Goal: Task Accomplishment & Management: Complete application form

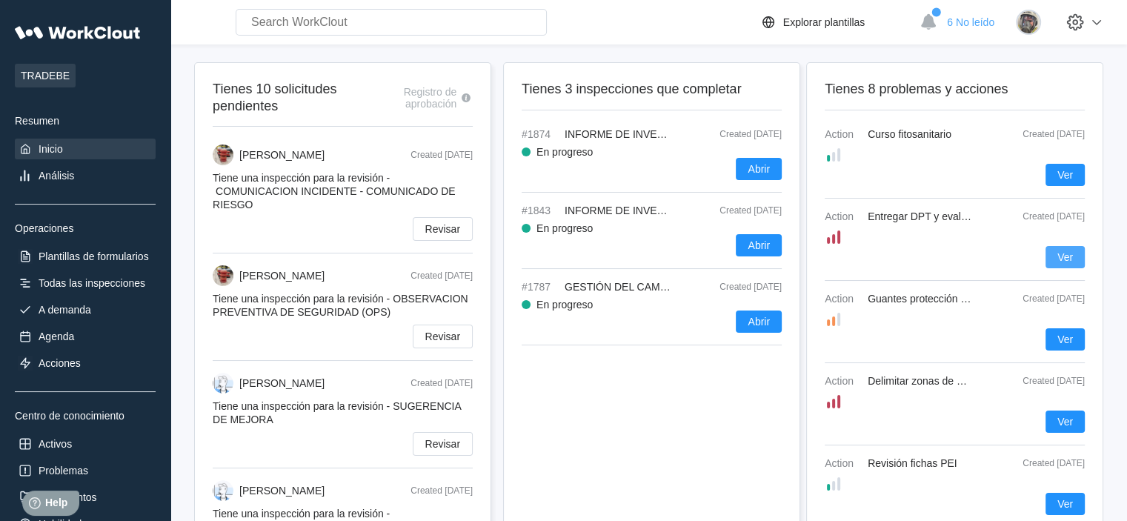
click at [1059, 255] on span "Ver" at bounding box center [1065, 257] width 16 height 10
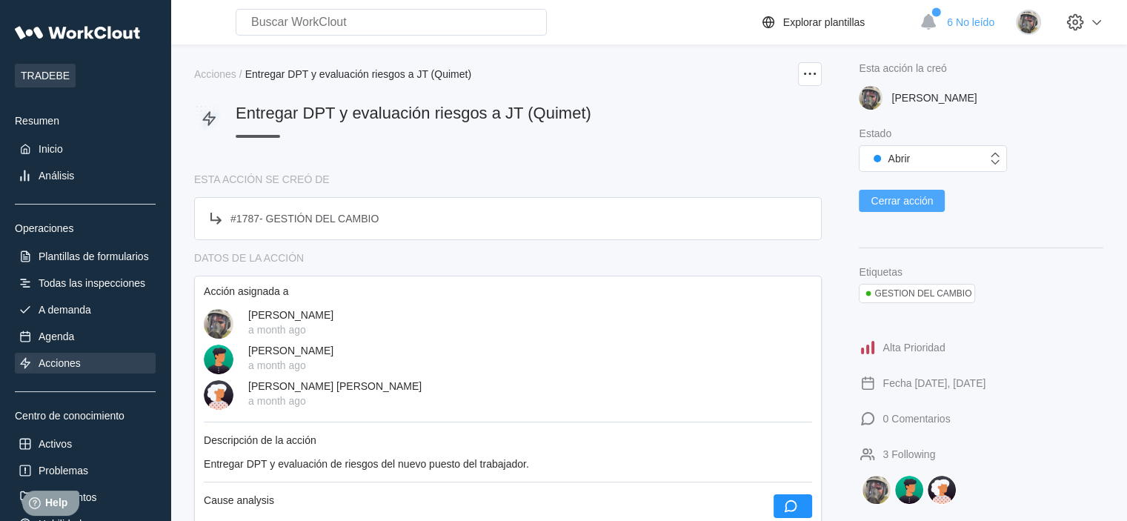
click at [916, 206] on span "Cerrar acción" at bounding box center [901, 201] width 62 height 10
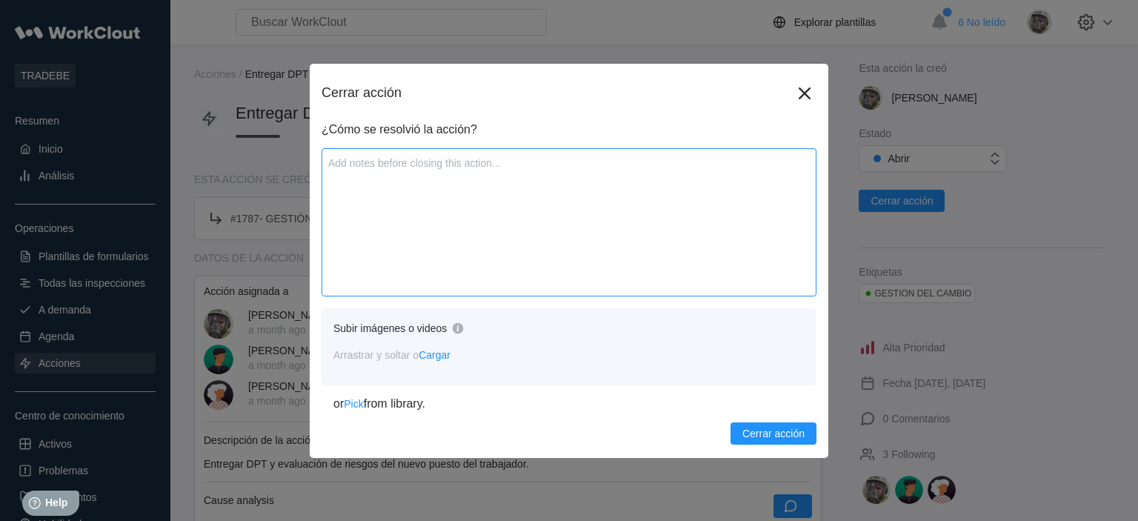
click at [441, 159] on textarea at bounding box center [568, 222] width 495 height 148
type textarea "E"
type textarea "x"
type textarea "En"
type textarea "x"
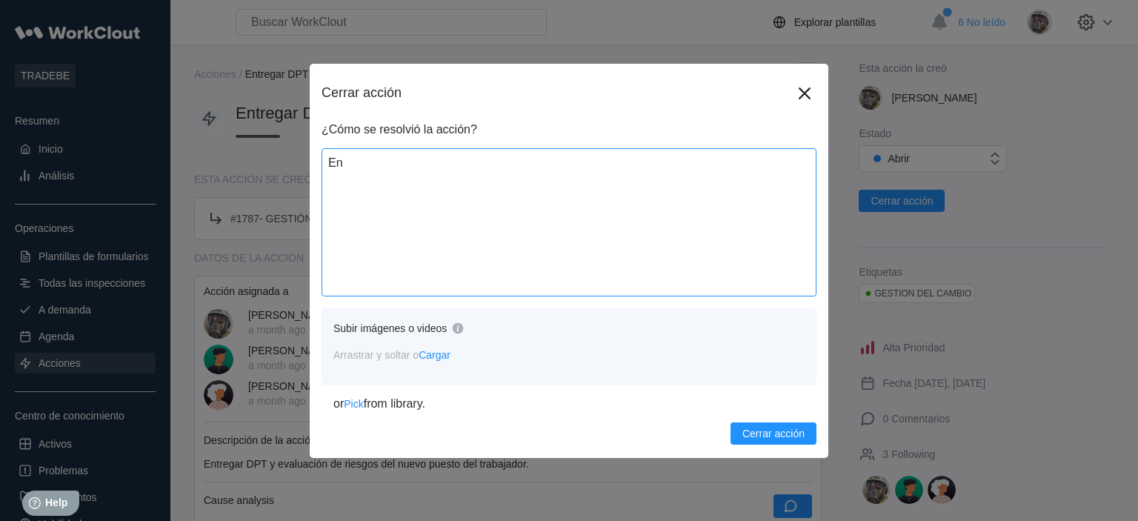
type textarea "Ent"
type textarea "x"
type textarea "Entr"
type textarea "x"
type textarea "Entre"
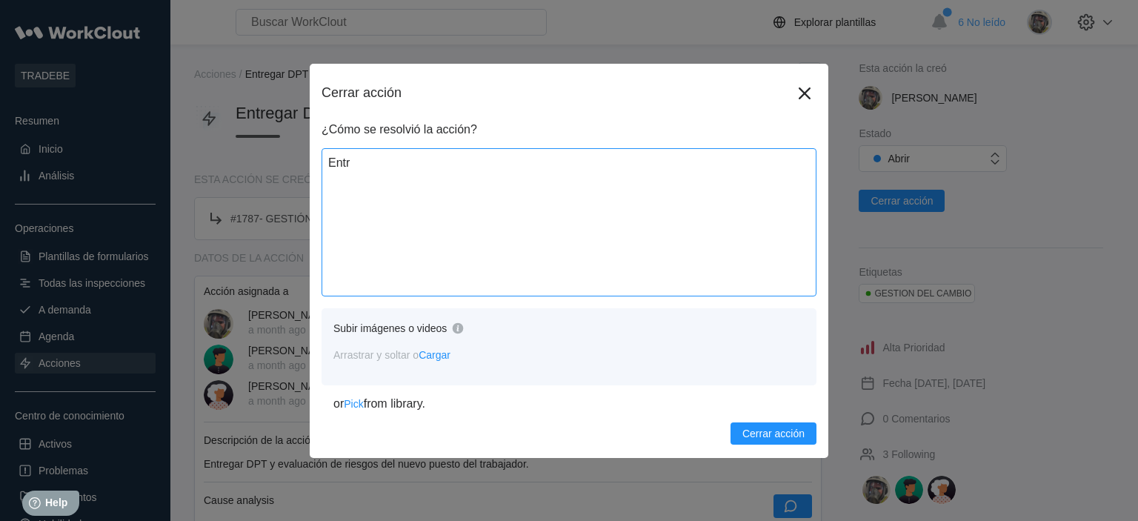
type textarea "x"
type textarea "Entreg"
type textarea "x"
type textarea "Entrega"
type textarea "x"
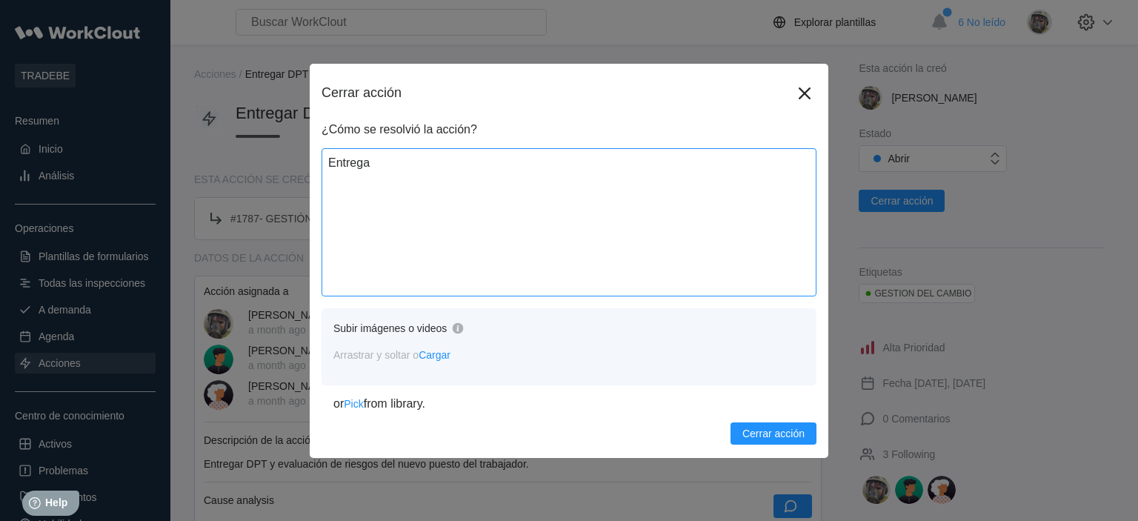
type textarea "Entregad"
type textarea "x"
type textarea "Entregada"
type textarea "x"
type textarea "Entregada"
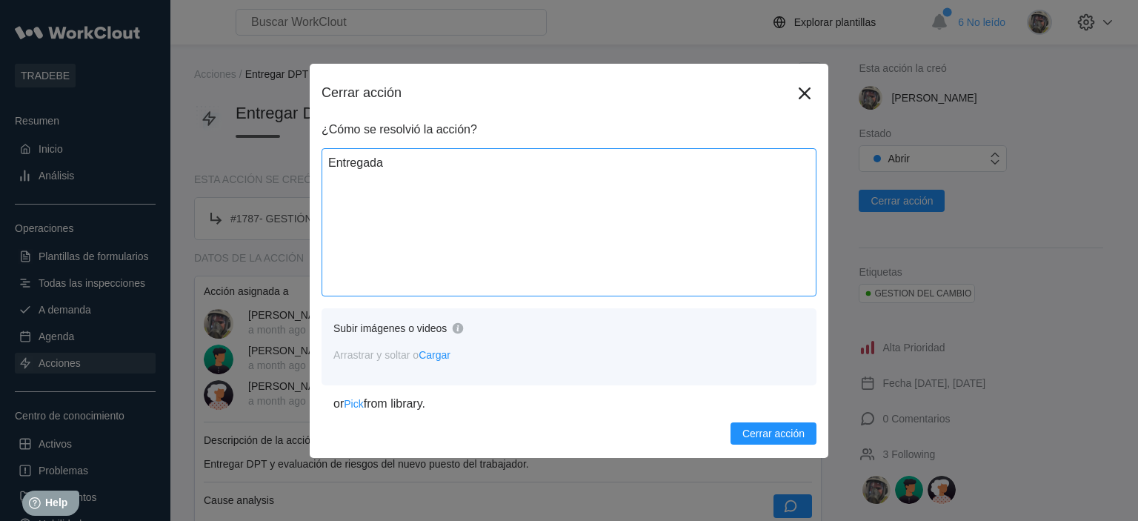
type textarea "x"
type textarea "Entregada d"
type textarea "x"
type textarea "Entregada de"
type textarea "x"
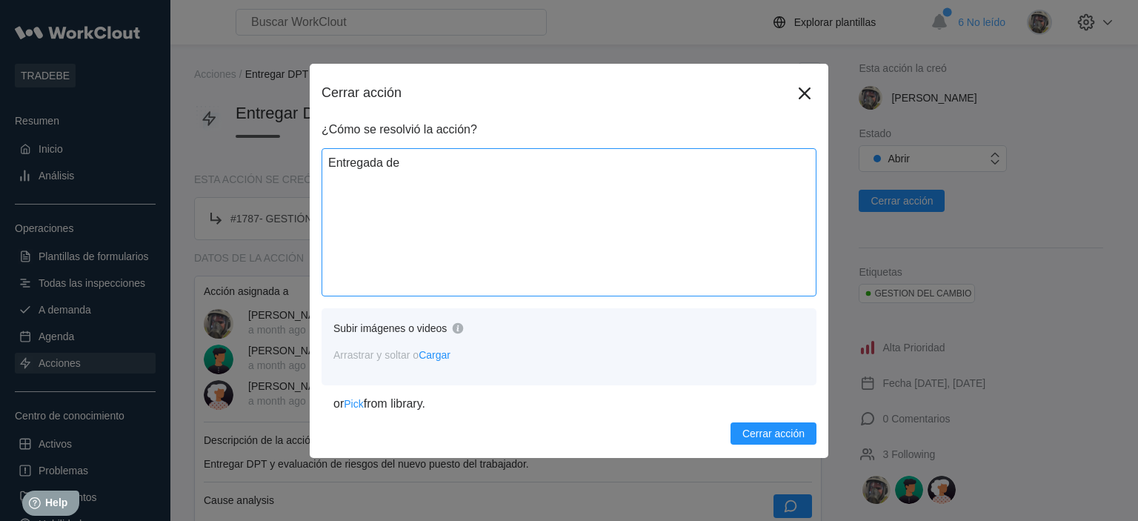
type textarea "Entregada d"
type textarea "x"
type textarea "Entregada"
type textarea "x"
type textarea "Entregada D"
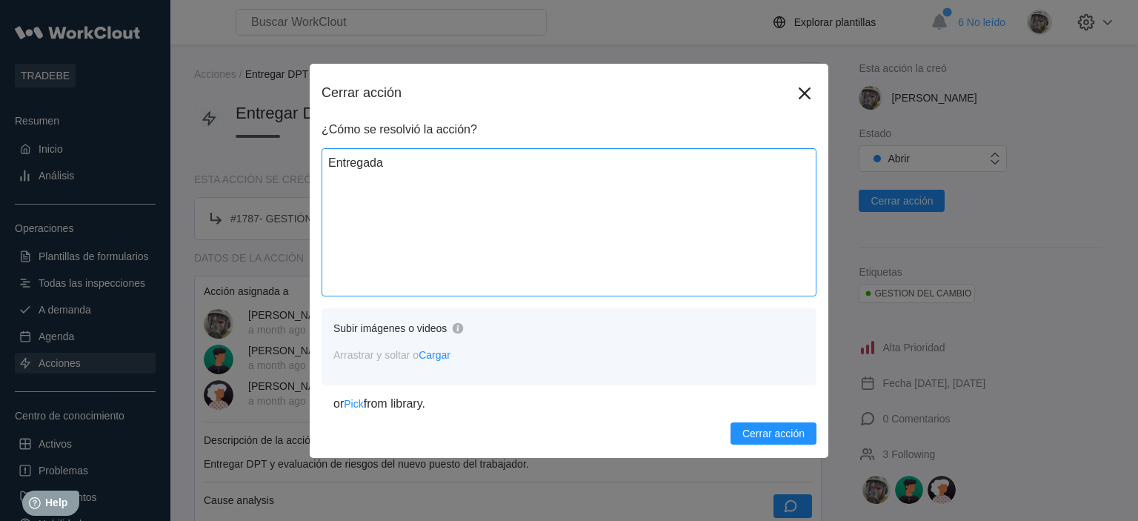
type textarea "x"
type textarea "Entregada DP"
type textarea "x"
type textarea "Entregada DPT"
type textarea "x"
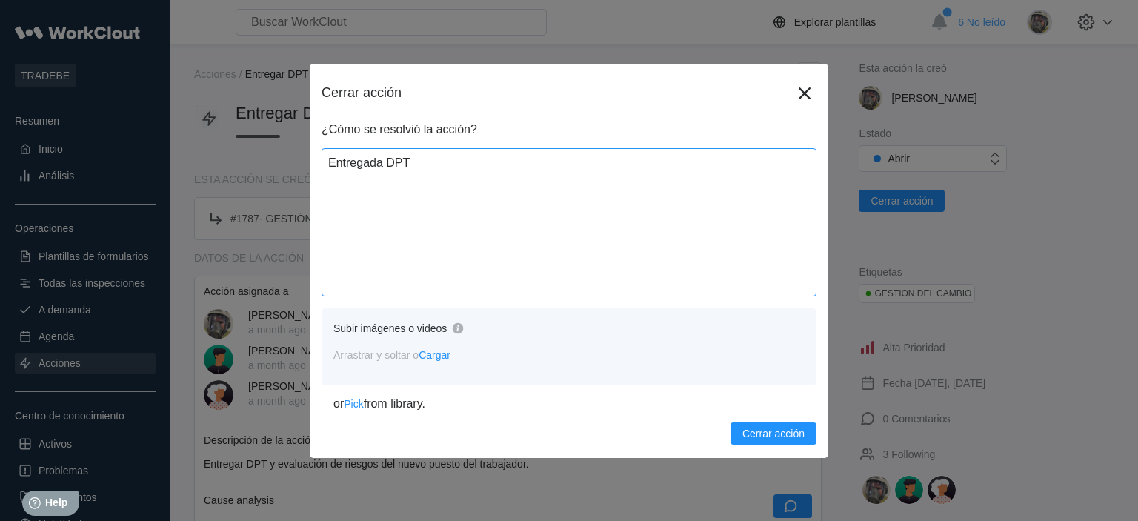
type textarea "Entregada DPT"
type textarea "x"
type textarea "Entregada DPT y"
type textarea "x"
type textarea "Entregada DPT y"
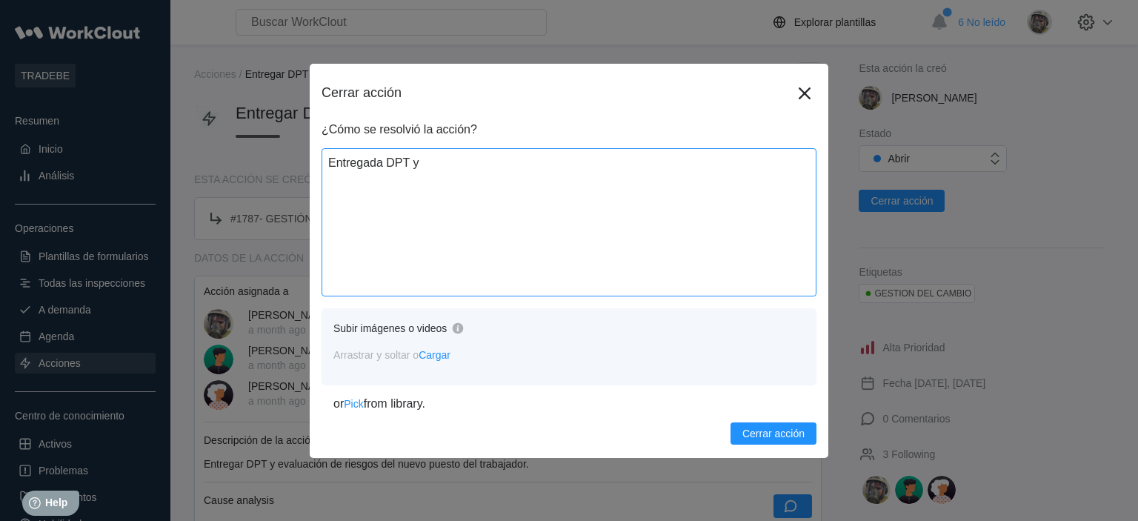
type textarea "x"
type textarea "Entregada DPT y e"
type textarea "x"
type textarea "Entregada DPT y ev"
type textarea "x"
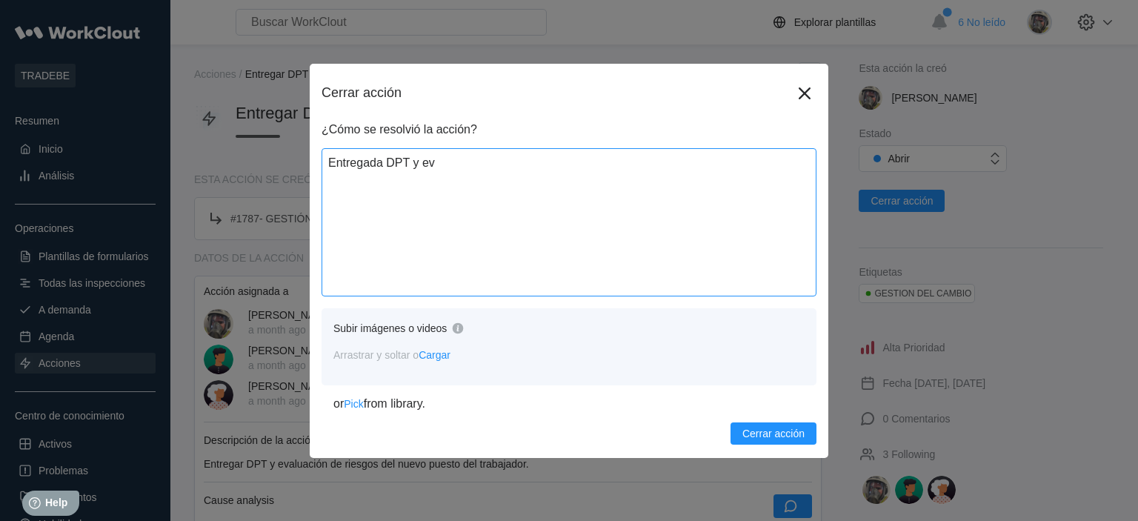
type textarea "Entregada DPT y eva"
type textarea "x"
type textarea "Entregada DPT y eval"
type textarea "x"
type textarea "Entregada DPT y evalu"
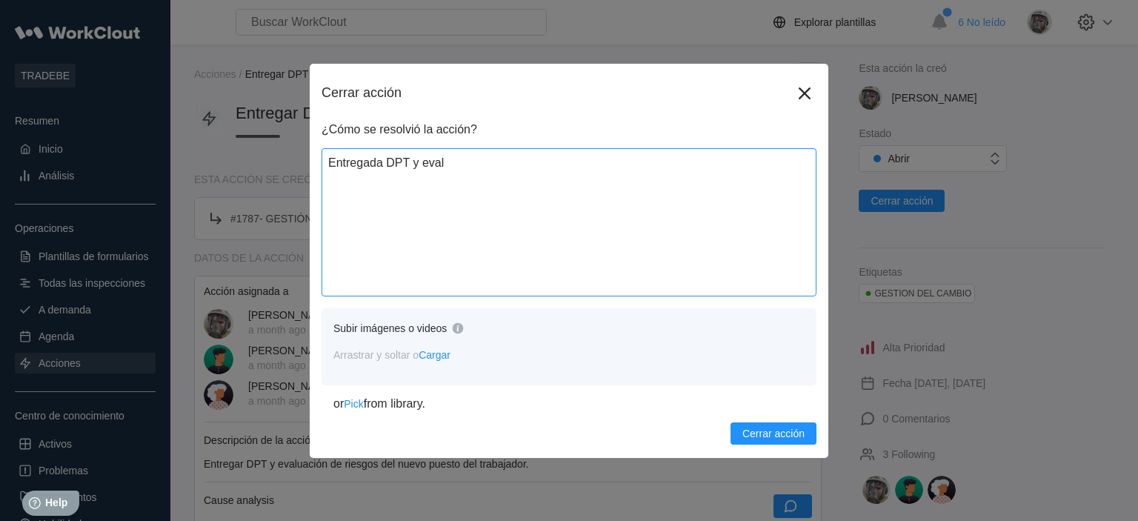
type textarea "x"
type textarea "Entregada DPT y evaluc"
type textarea "x"
type textarea "Entregada DPT y evaluci"
type textarea "x"
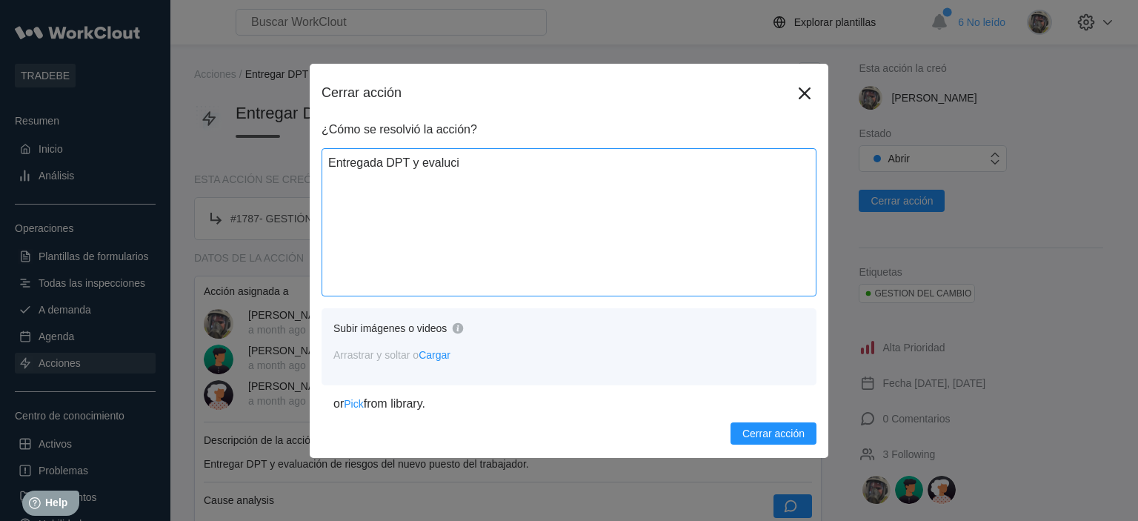
type textarea "Entregada DPT y evalució"
type textarea "x"
type textarea "Entregada DPT y evalución"
type textarea "x"
type textarea "Entregada DPT y evalución"
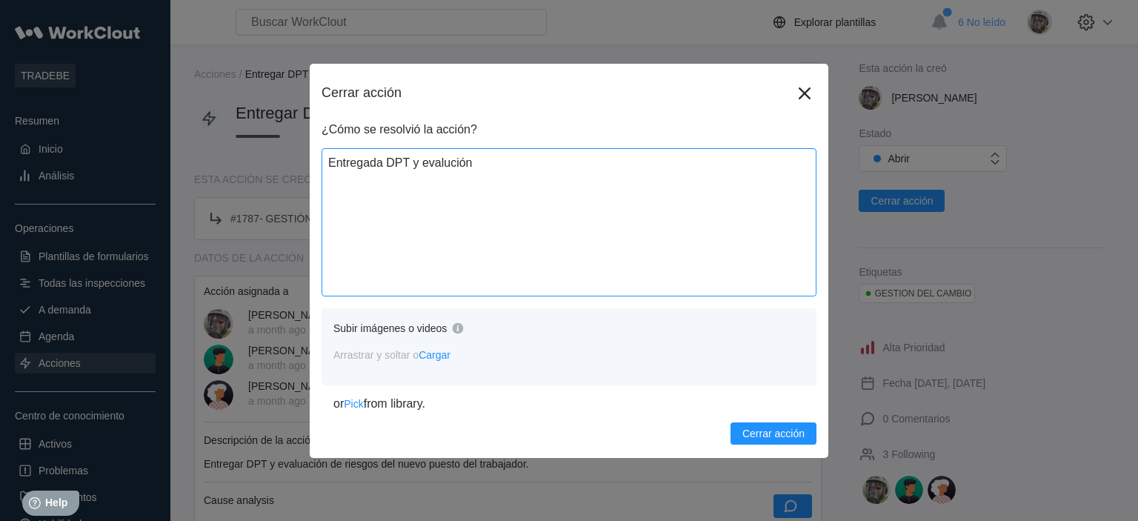
type textarea "x"
type textarea "Entregada DPT y evalución d"
type textarea "x"
type textarea "Entregada DPT y evalución de"
type textarea "x"
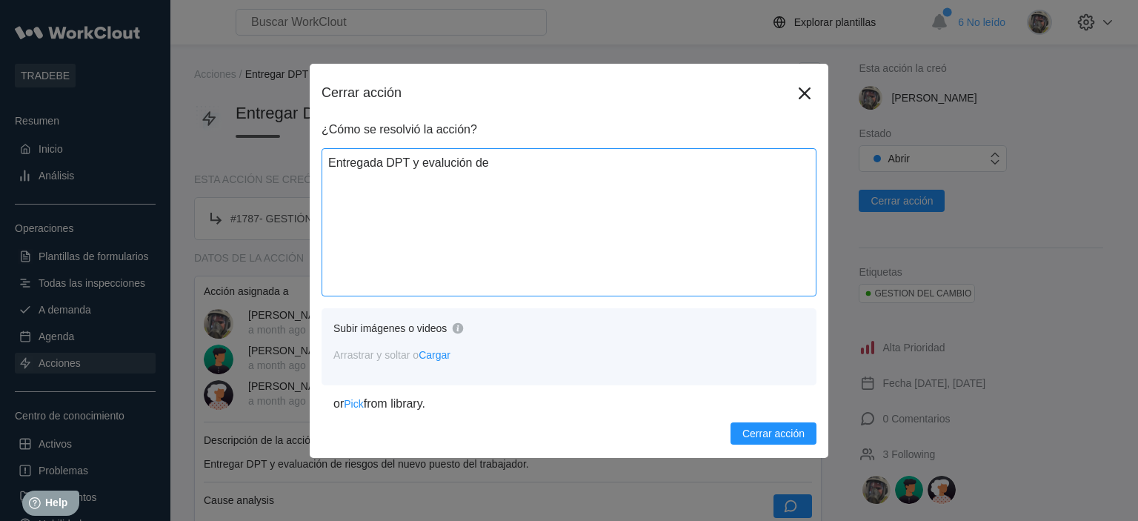
type textarea "Entregada DPT y evalución de"
type textarea "x"
type textarea "Entregada DPT y evalución de r"
type textarea "x"
type textarea "Entregada DPT y evalución de ri"
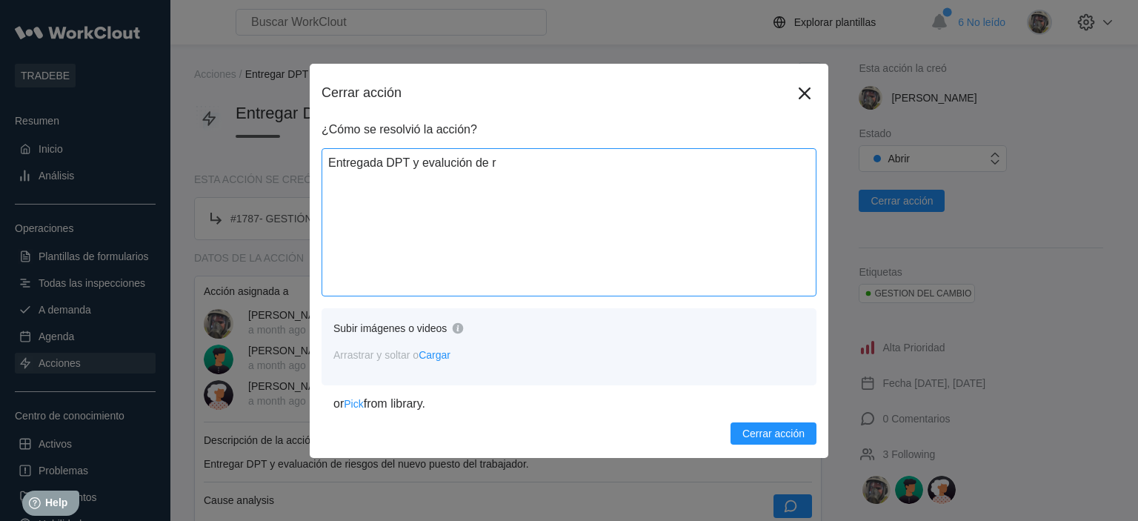
type textarea "x"
type textarea "Entregada DPT y evalución de rie"
type textarea "x"
type textarea "Entregada DPT y evalución de ries"
type textarea "x"
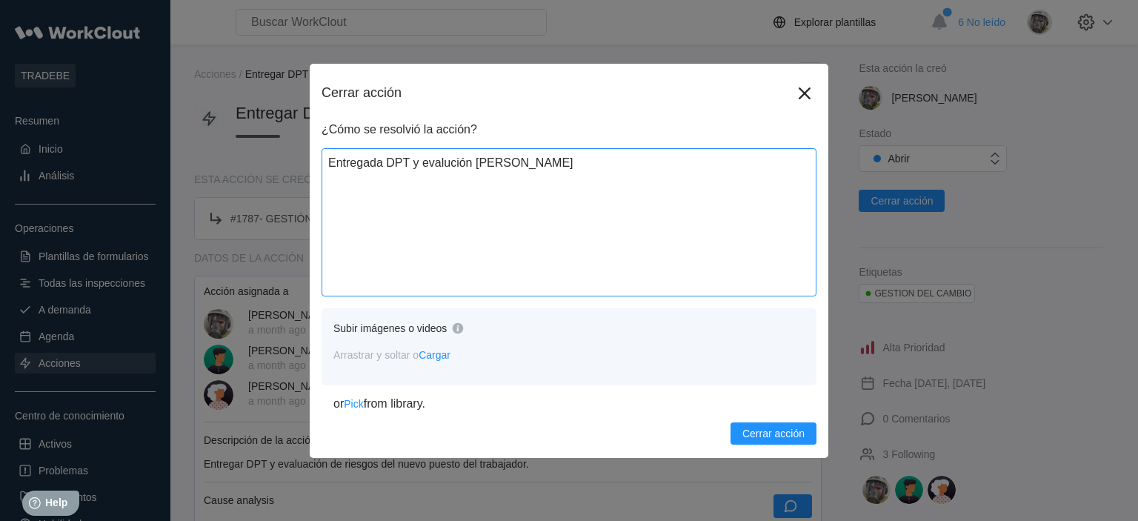
type textarea "Entregada DPT y evalución de riesg"
type textarea "x"
type textarea "Entregada DPT y evalución de riesgo"
type textarea "x"
type textarea "Entregada DPT y evalución de riesgos"
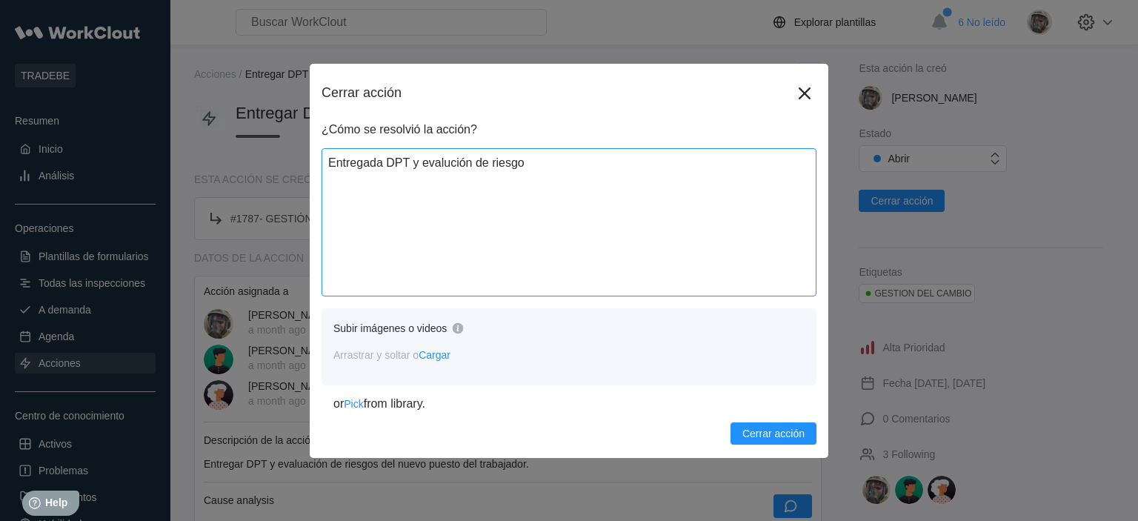
type textarea "x"
type textarea "Entregada DPT y evalución de riesgos"
type textarea "x"
type textarea "Entregada DPT y evalución de riesgos d"
type textarea "x"
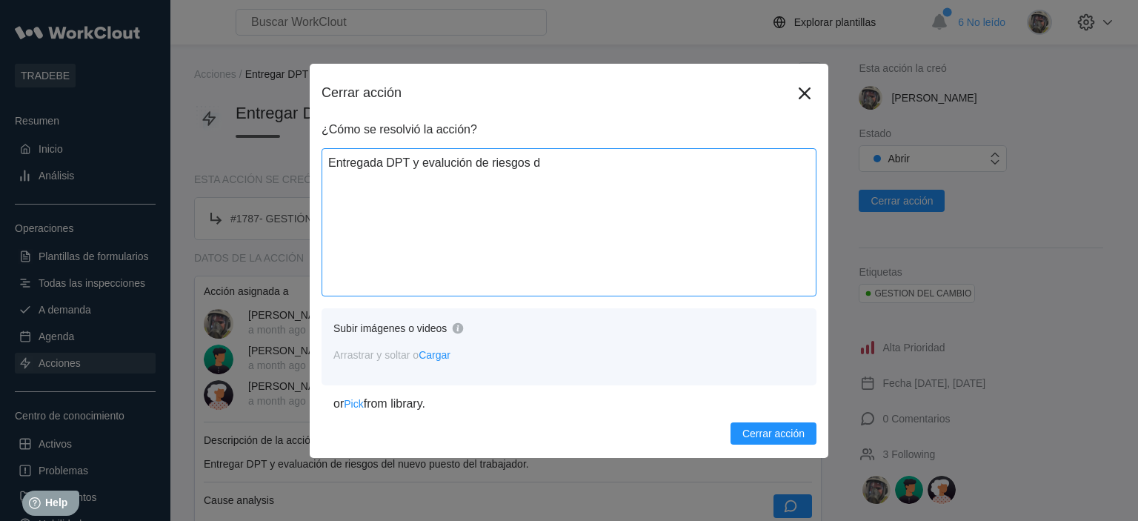
type textarea "Entregada DPT y evalución de riesgos de"
type textarea "x"
type textarea "Entregada DPT y evalución de riesgos del"
type textarea "x"
type textarea "Entregada DPT y evalución de riesgos del"
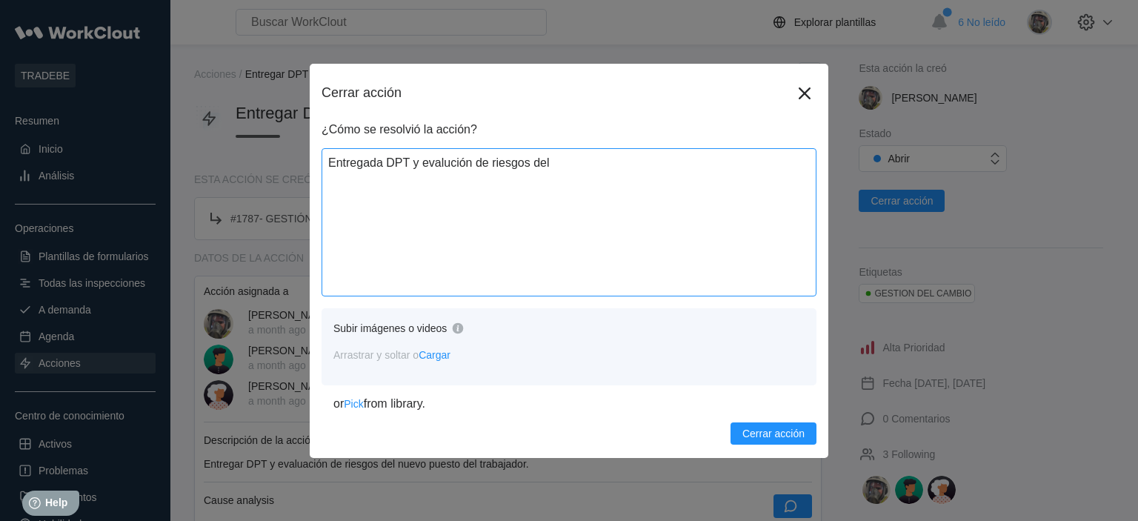
type textarea "x"
type textarea "Entregada DPT y evalución de riesgos del p"
type textarea "x"
type textarea "Entregada DPT y evalución de riesgos del pu"
type textarea "x"
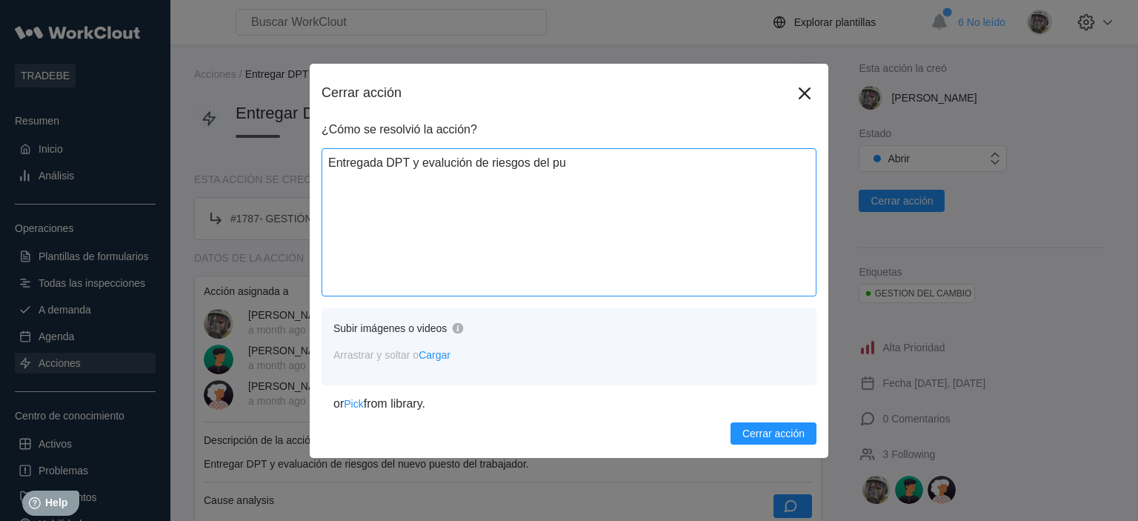
type textarea "Entregada DPT y evalución de riesgos del pue"
type textarea "x"
type textarea "Entregada DPT y evalución de riesgos del pues"
type textarea "x"
type textarea "Entregada DPT y evalución de riesgos del puest"
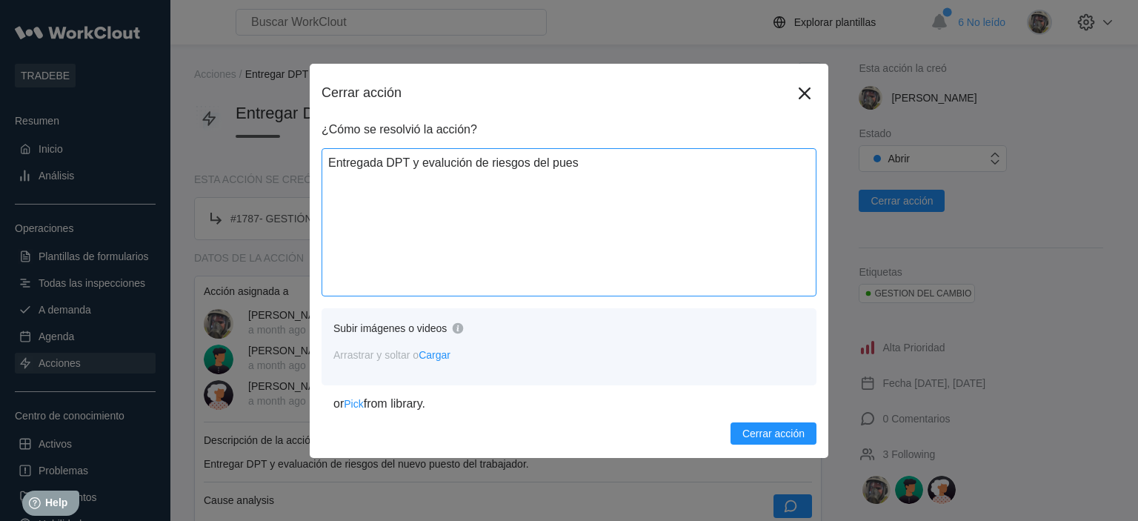
type textarea "x"
type textarea "Entregada DPT y evalución de riesgos del puesto"
type textarea "x"
type textarea "Entregada DPT y evalución de riesgos del puesto"
type textarea "x"
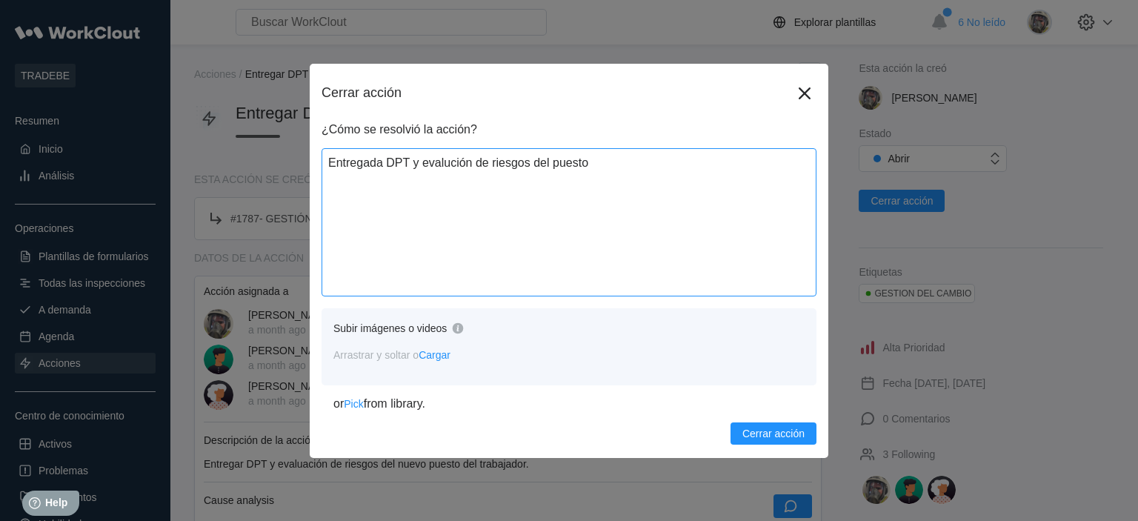
type textarea "Entregada DPT y evalución de riesgos del puesto d"
type textarea "x"
type textarea "Entregada DPT y evalución de riesgos del puesto de"
type textarea "x"
type textarea "Entregada DPT y evalución de riesgos del puesto de"
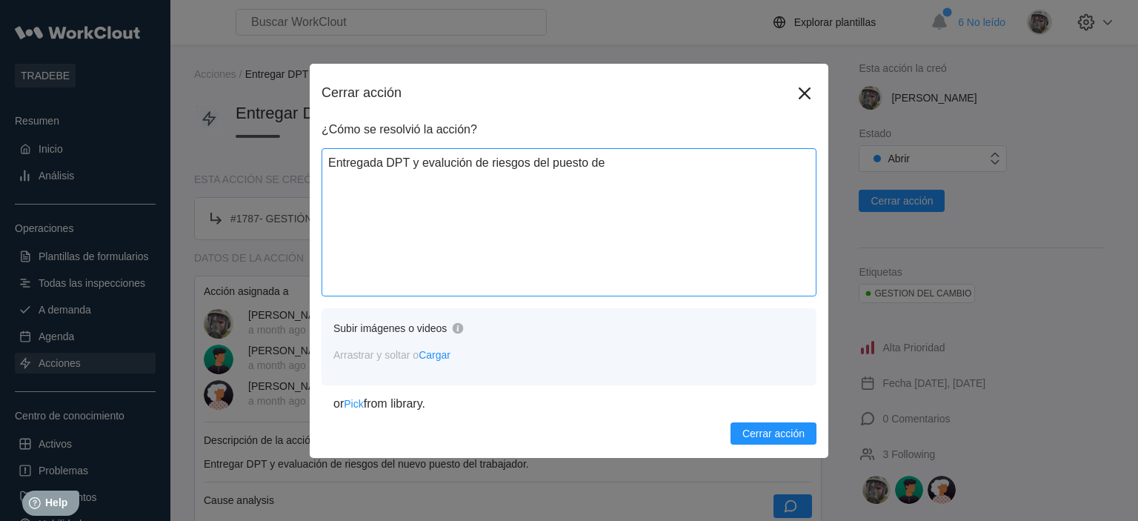
type textarea "x"
type textarea "Entregada DPT y evalución de riesgos del puesto de t"
type textarea "x"
type textarea "Entregada DPT y evalución de riesgos del puesto de tr"
type textarea "x"
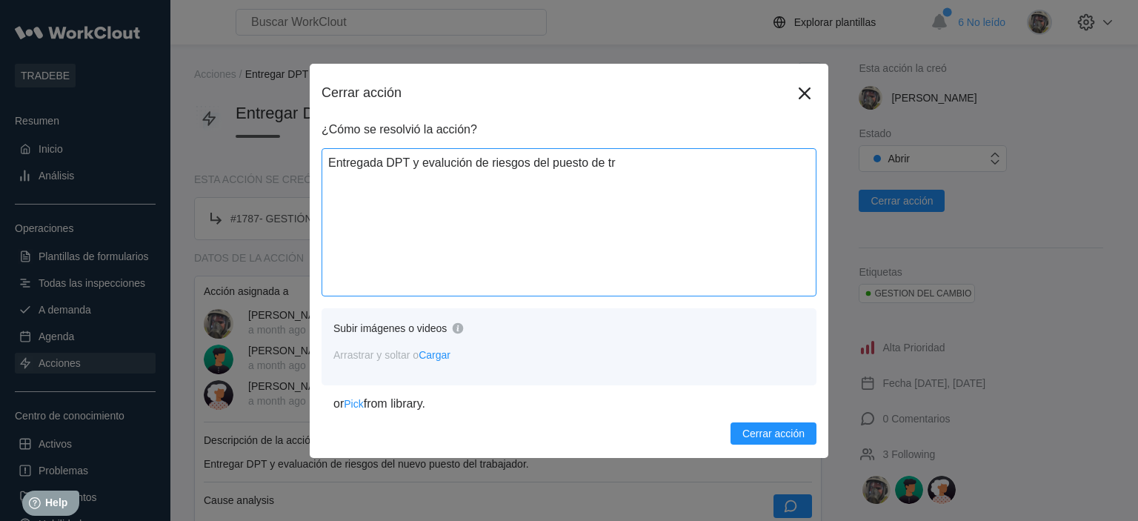
type textarea "Entregada DPT y evalución de riesgos del puesto de tra"
type textarea "x"
type textarea "Entregada DPT y evalución de riesgos del puesto de trab"
type textarea "x"
type textarea "Entregada DPT y evalución de riesgos del puesto de traba"
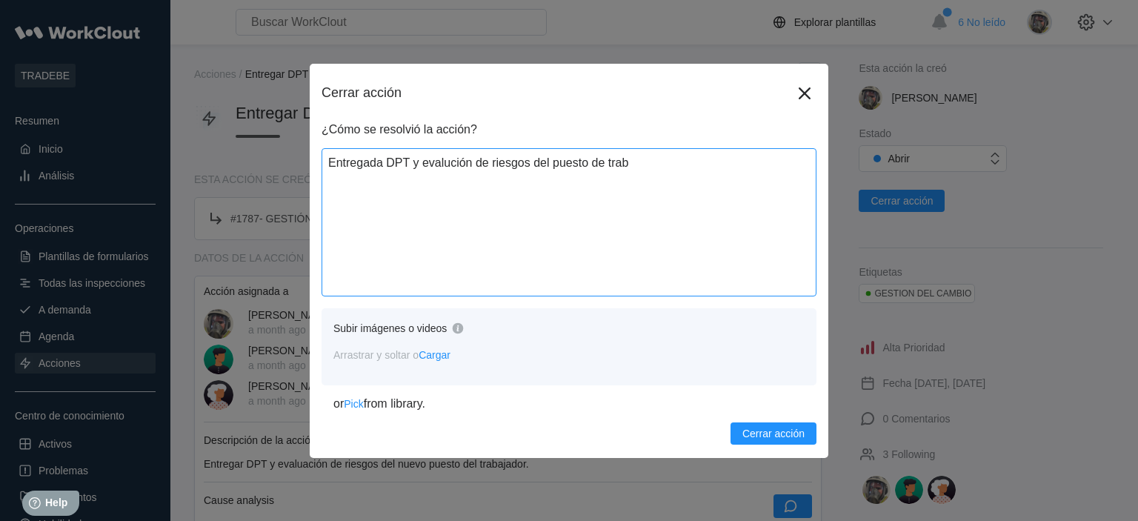
type textarea "x"
type textarea "Entregada DPT y evalución de riesgos del puesto de trabaj"
type textarea "x"
type textarea "Entregada DPT y evalución de riesgos del puesto de trabajo"
type textarea "x"
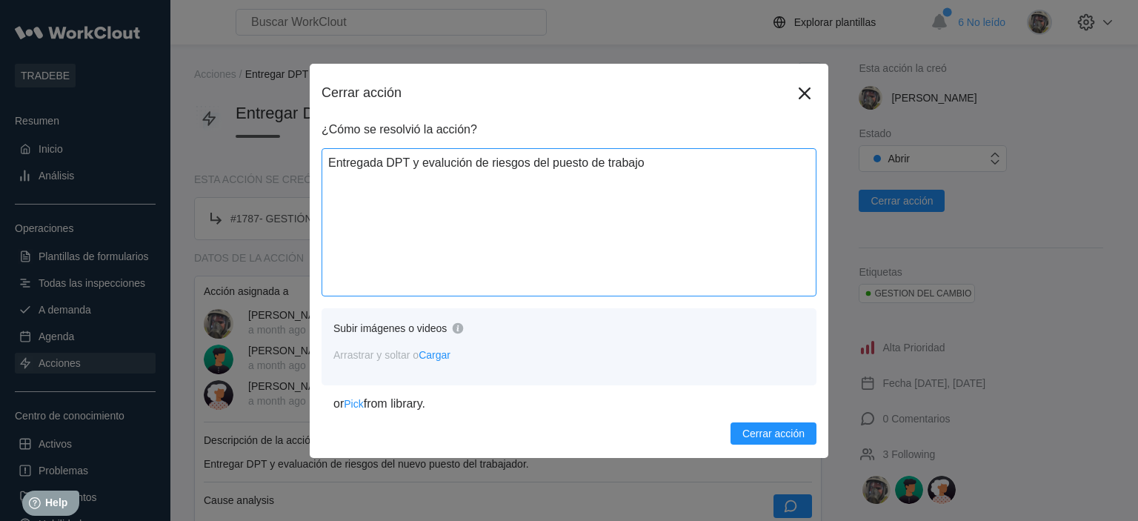
click at [450, 164] on textarea "Entregada DPT y evalución de riesgos del puesto de trabajo" at bounding box center [568, 222] width 495 height 148
click at [448, 165] on textarea "Entregada DPT y evalución de riesgos del puesto de trabajo" at bounding box center [568, 222] width 495 height 148
type textarea "Entregada DPT y evaluación de riesgos del puesto de trabajo"
type textarea "x"
click at [707, 184] on textarea "Entregada DPT y evaluación de riesgos del puesto de trabajo" at bounding box center [568, 222] width 495 height 148
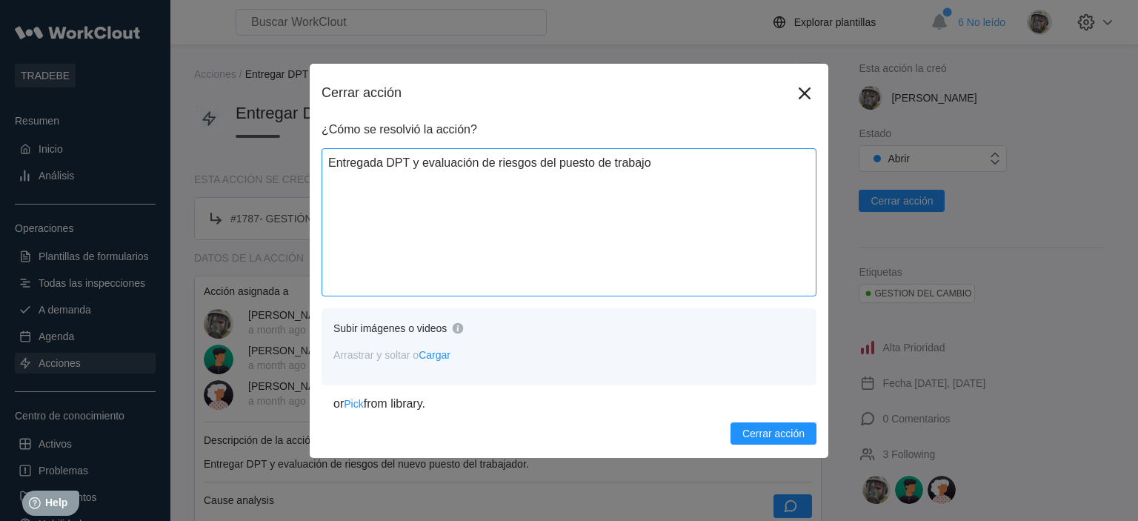
type textarea "Entregada DPT y evaluación de riesgos del puesto de trabajo."
type textarea "x"
type textarea "Entregada DPT y evaluación de riesgos del puesto de trabajo."
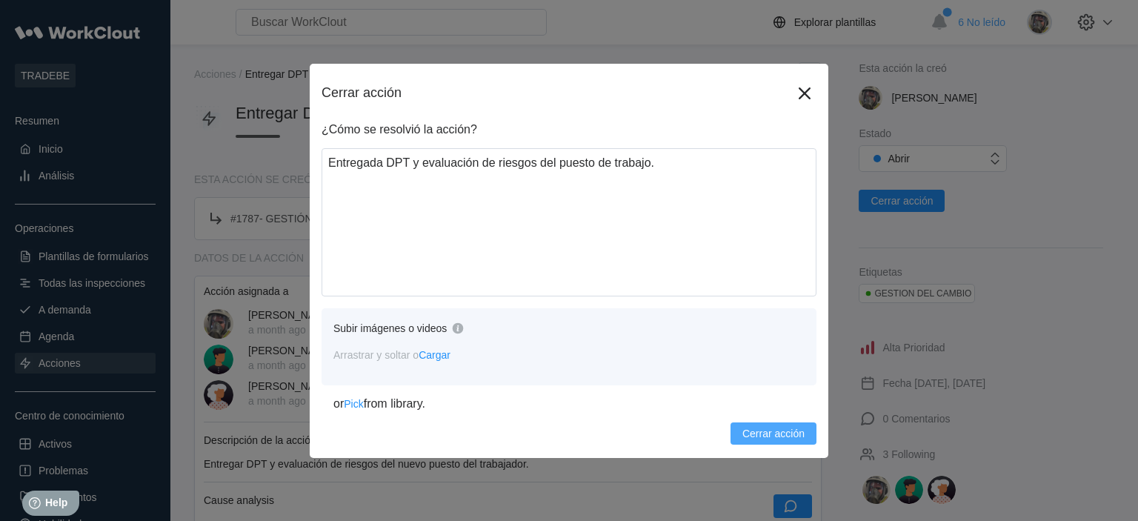
click at [758, 429] on span "Cerrar acción" at bounding box center [773, 433] width 62 height 10
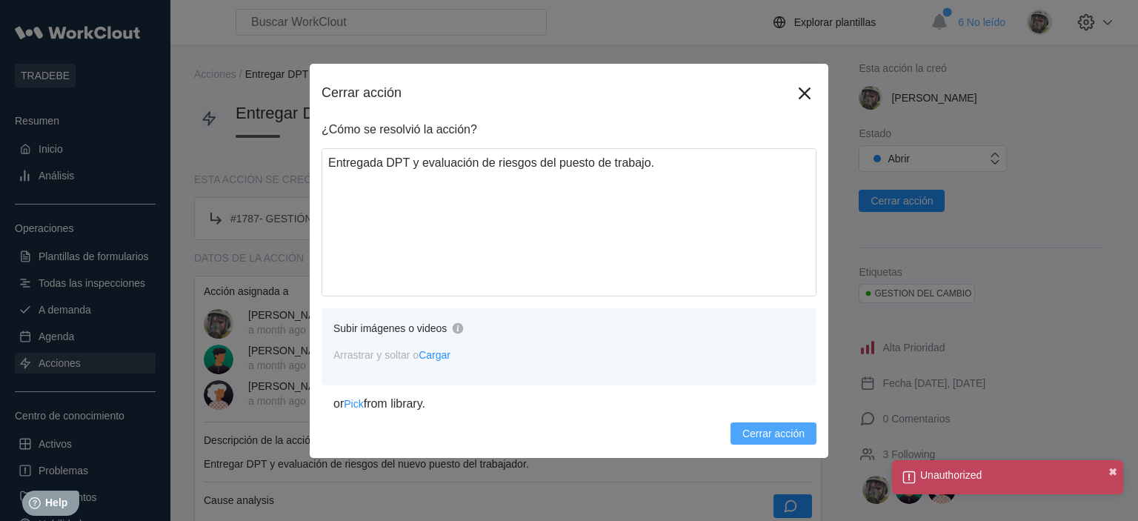
click at [767, 434] on span "Cerrar acción" at bounding box center [773, 433] width 62 height 10
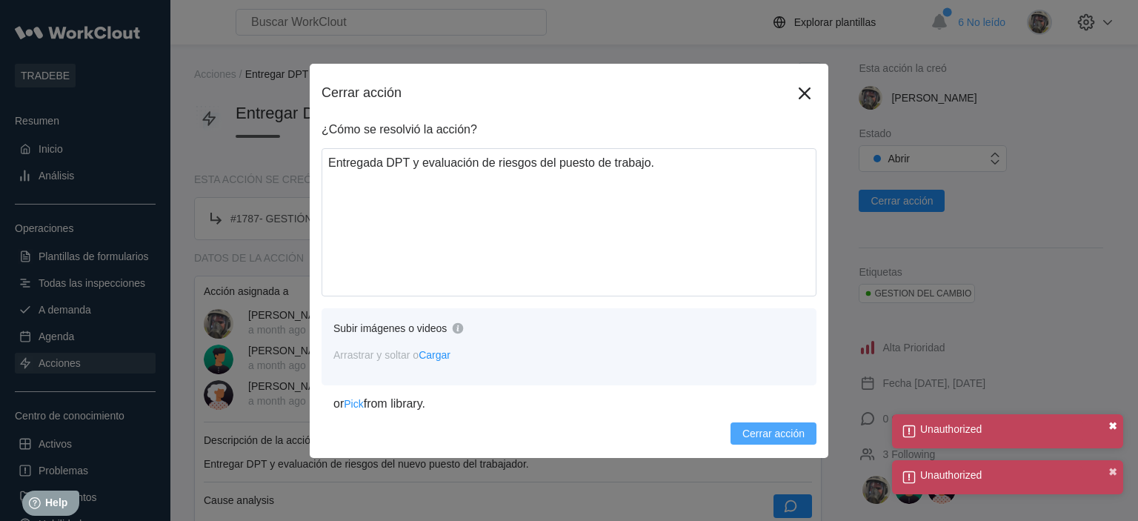
click at [1115, 422] on button "✖" at bounding box center [1112, 426] width 9 height 12
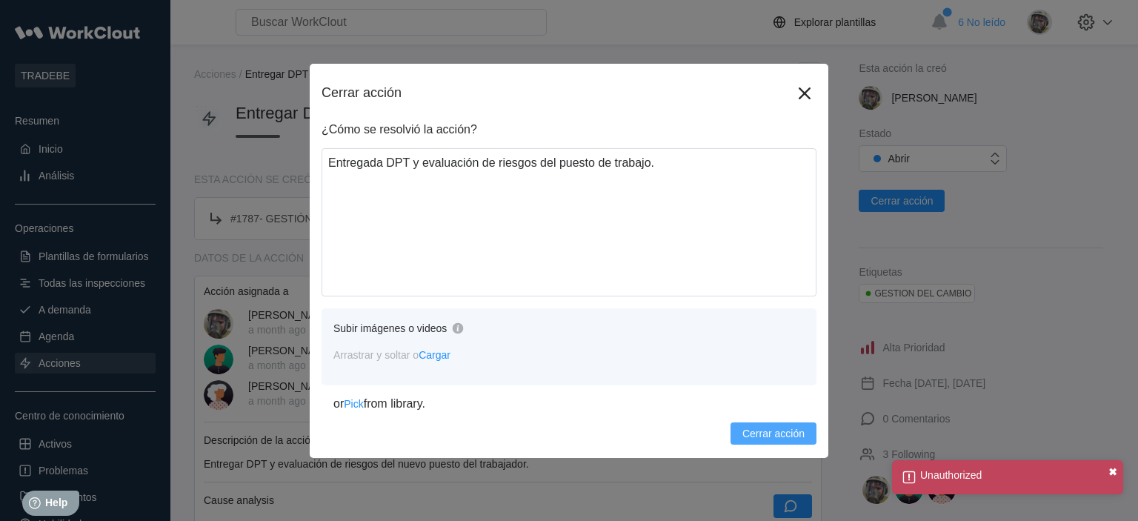
click at [1113, 470] on button "✖" at bounding box center [1112, 472] width 9 height 12
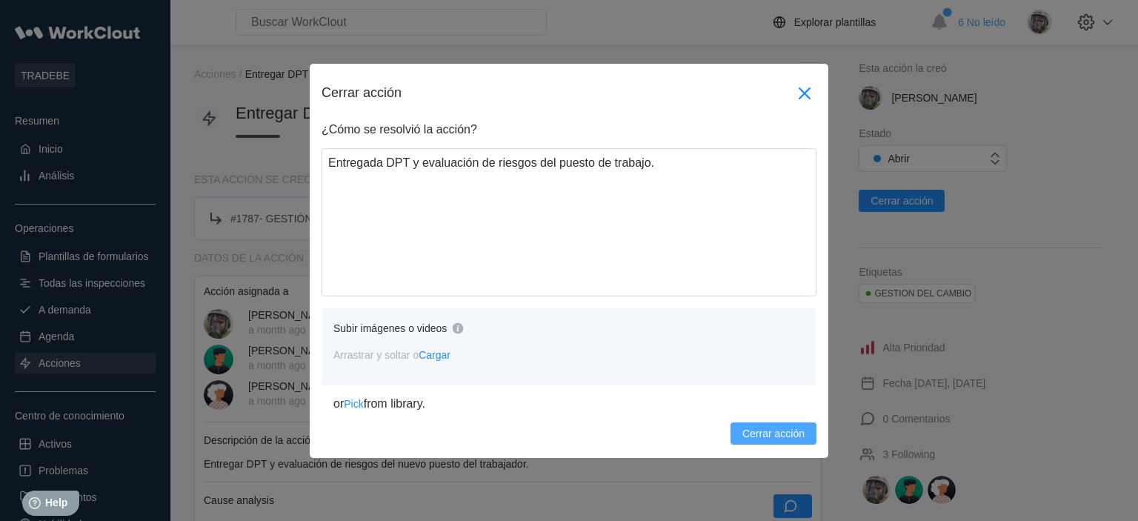
click at [800, 86] on icon at bounding box center [805, 93] width 24 height 24
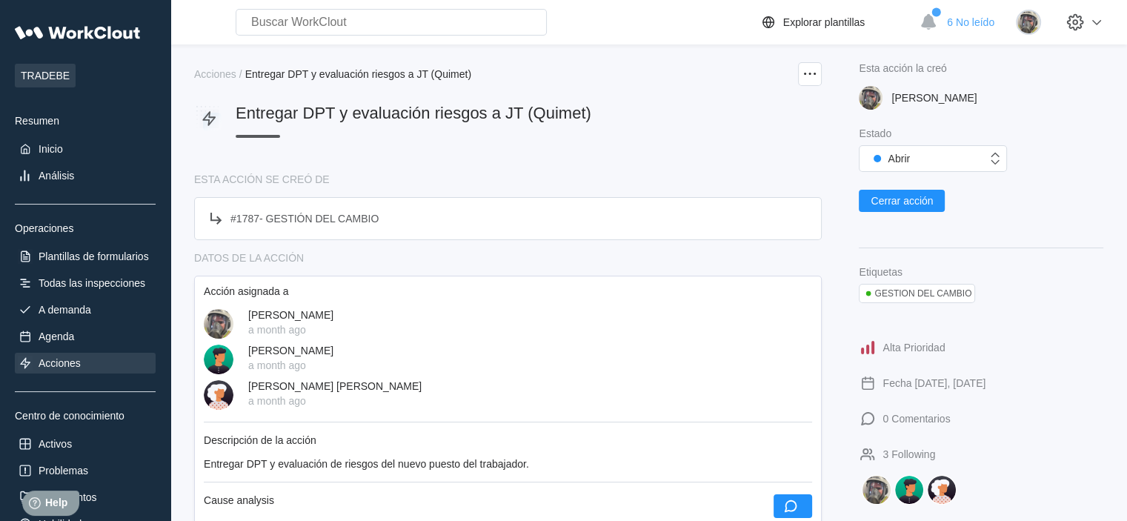
click at [924, 204] on span "Cerrar acción" at bounding box center [901, 201] width 62 height 10
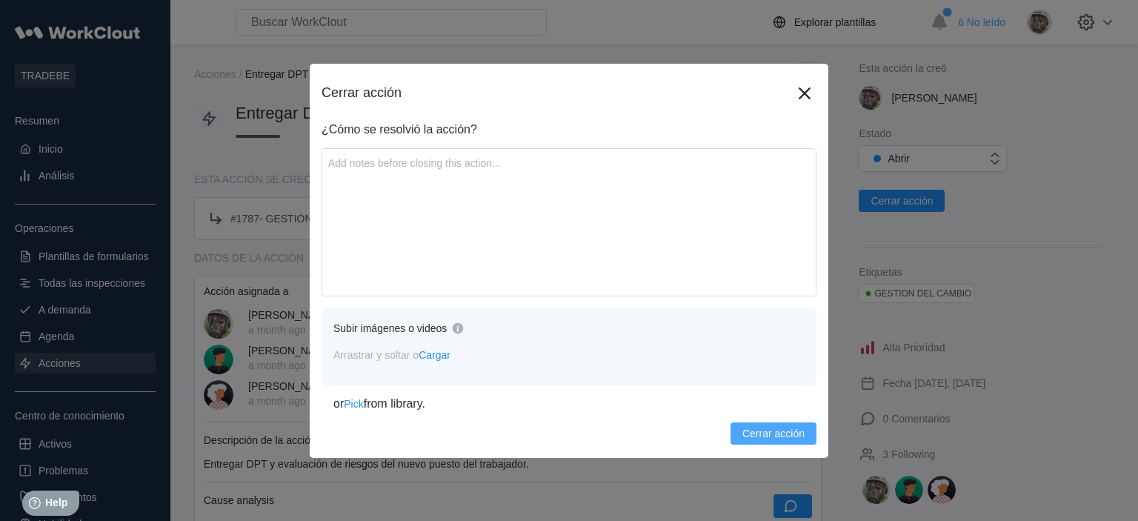
click at [758, 436] on span "Cerrar acción" at bounding box center [773, 433] width 62 height 10
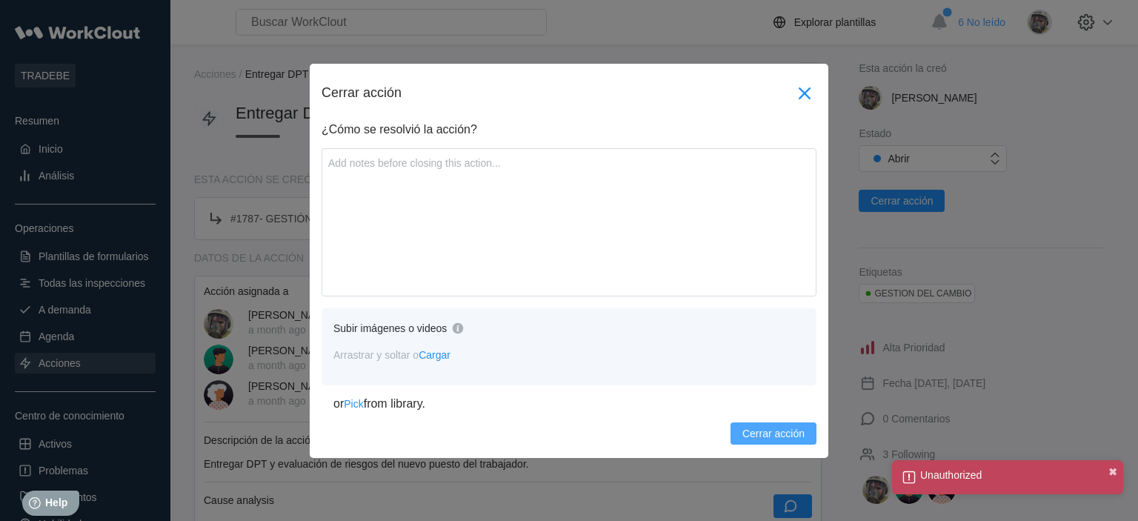
click at [807, 101] on icon at bounding box center [805, 93] width 24 height 24
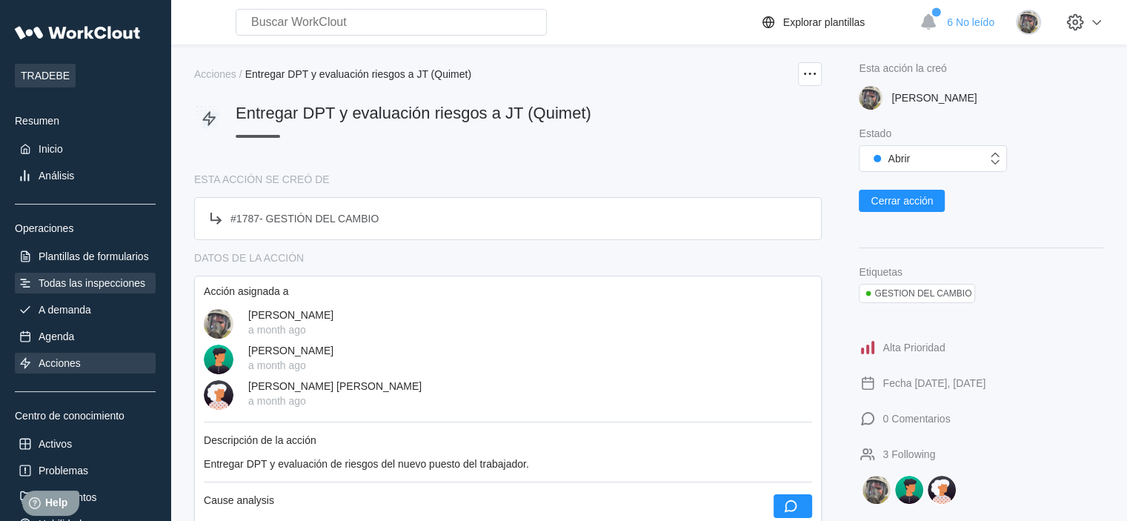
click at [77, 276] on div "Todas las inspecciones" at bounding box center [85, 283] width 141 height 21
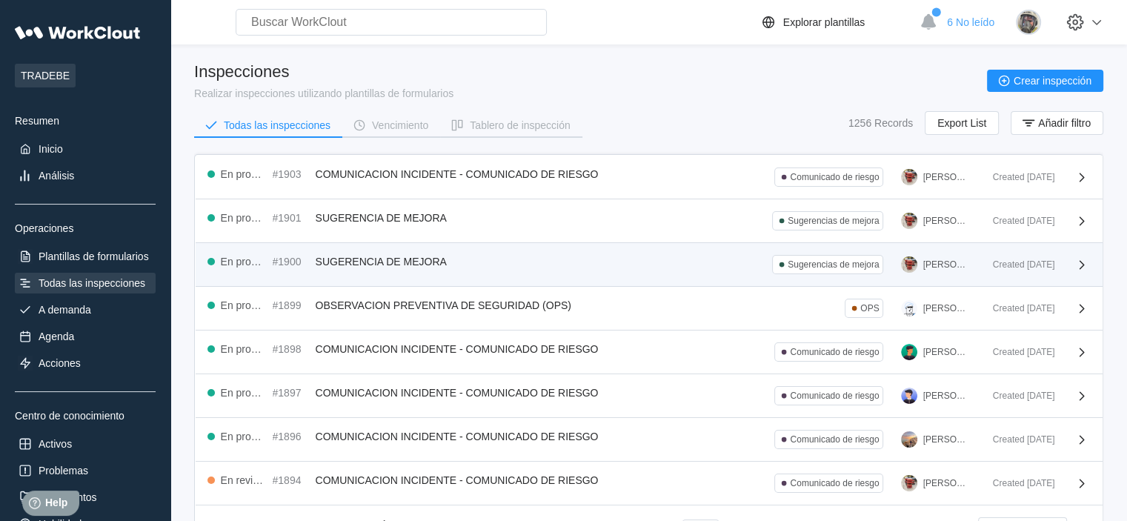
click at [335, 262] on span "SUGERENCIA DE MEJORA" at bounding box center [381, 262] width 131 height 12
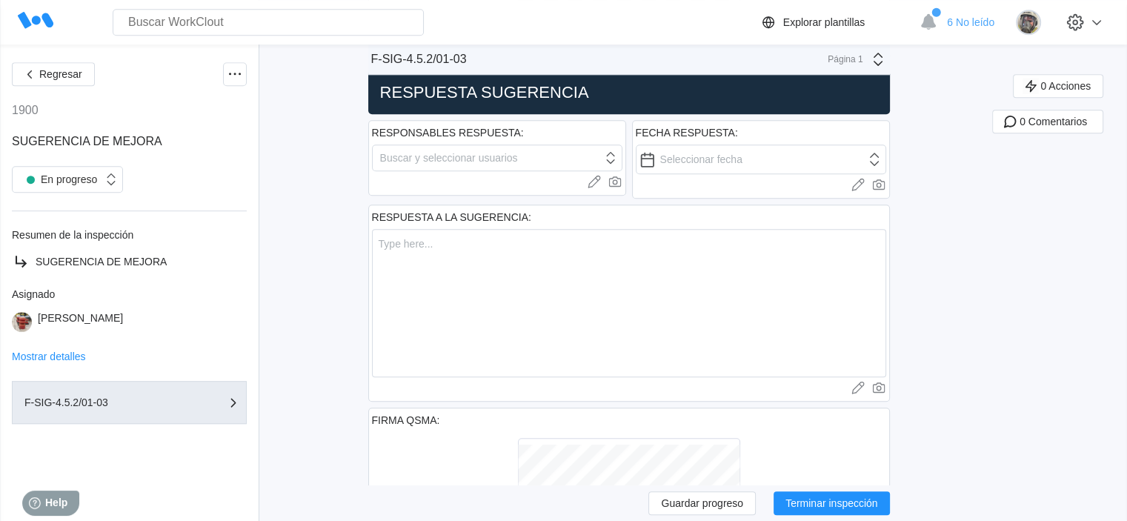
scroll to position [963, 0]
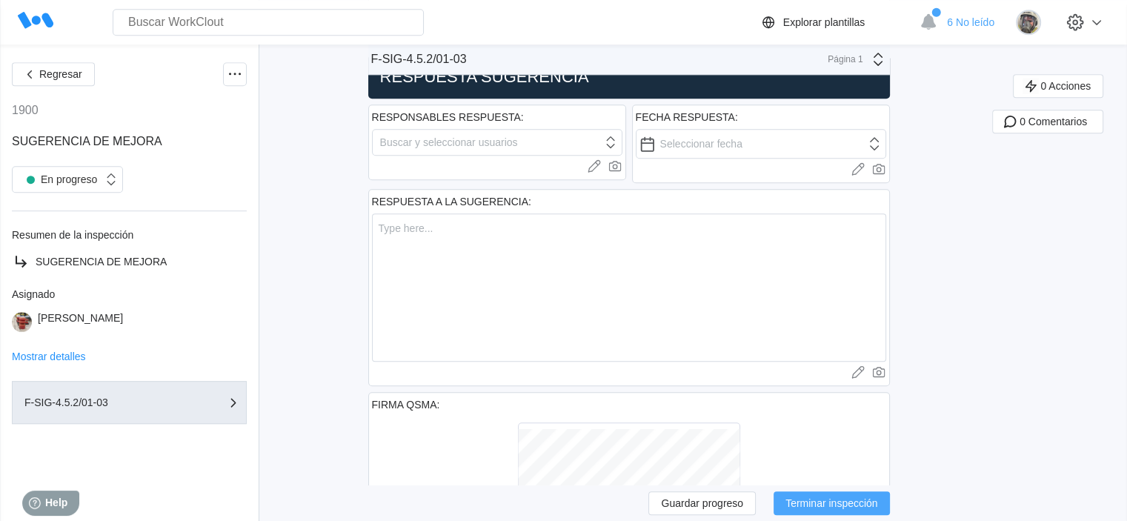
click at [830, 501] on span "Terminar inspección" at bounding box center [831, 503] width 93 height 10
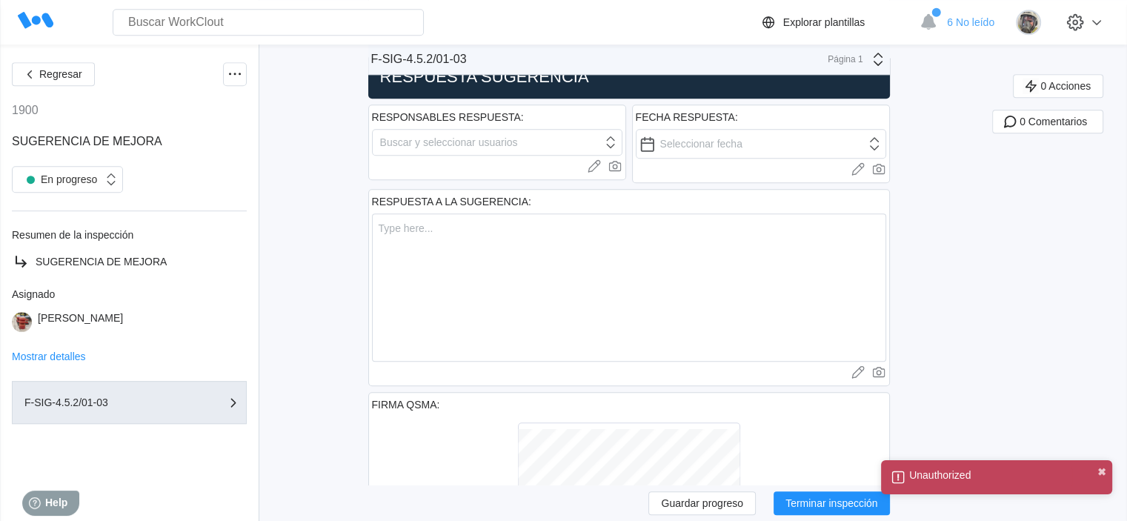
click at [1098, 481] on div "Unauthorized ✖" at bounding box center [996, 477] width 231 height 34
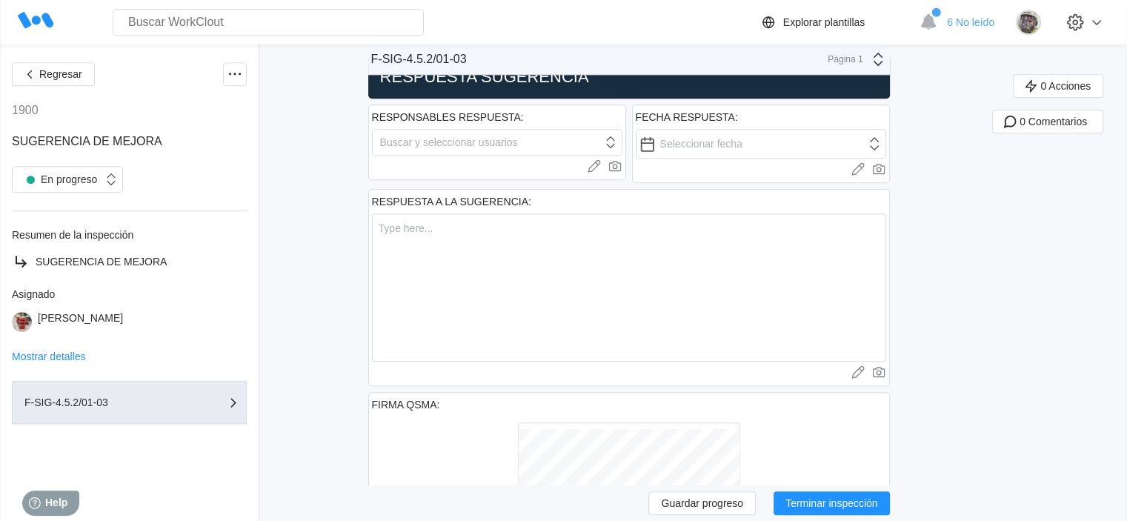
click at [1105, 21] on icon at bounding box center [1096, 22] width 18 height 18
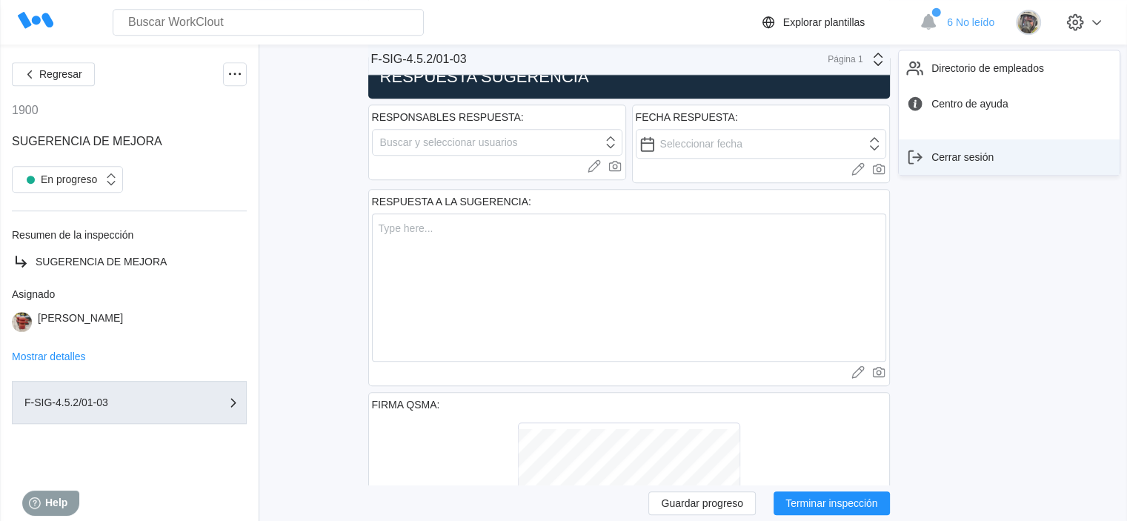
click at [976, 156] on div "Cerrar sesión" at bounding box center [962, 157] width 62 height 12
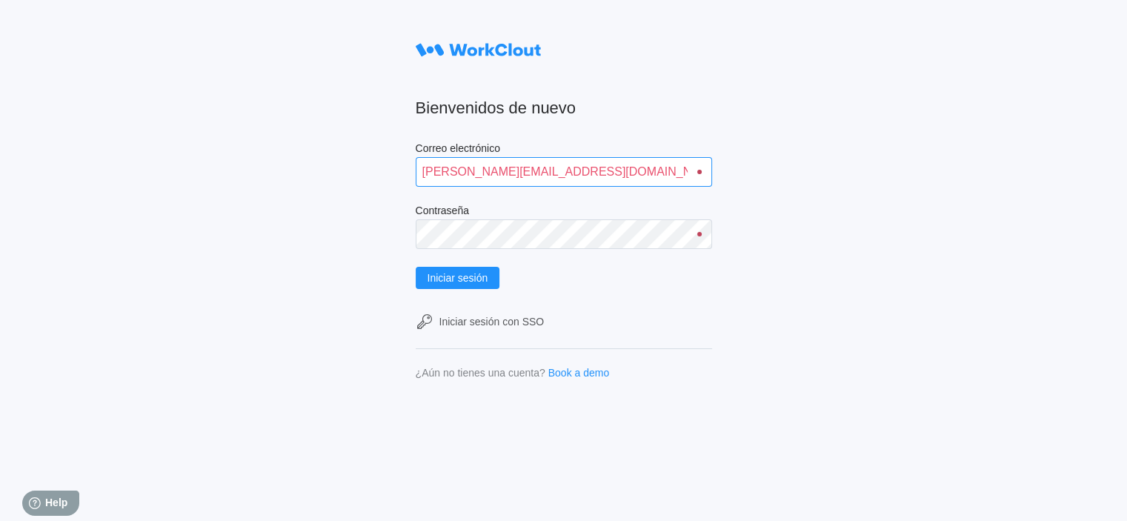
click at [576, 176] on input "[PERSON_NAME][EMAIL_ADDRESS][DOMAIN_NAME]" at bounding box center [564, 172] width 296 height 30
drag, startPoint x: 601, startPoint y: 176, endPoint x: 330, endPoint y: 187, distance: 272.1
click at [330, 187] on div "Bienvenidos de nuevo Correo electrónico [PERSON_NAME][EMAIL_ADDRESS][DOMAIN_NAM…" at bounding box center [563, 260] width 1127 height 521
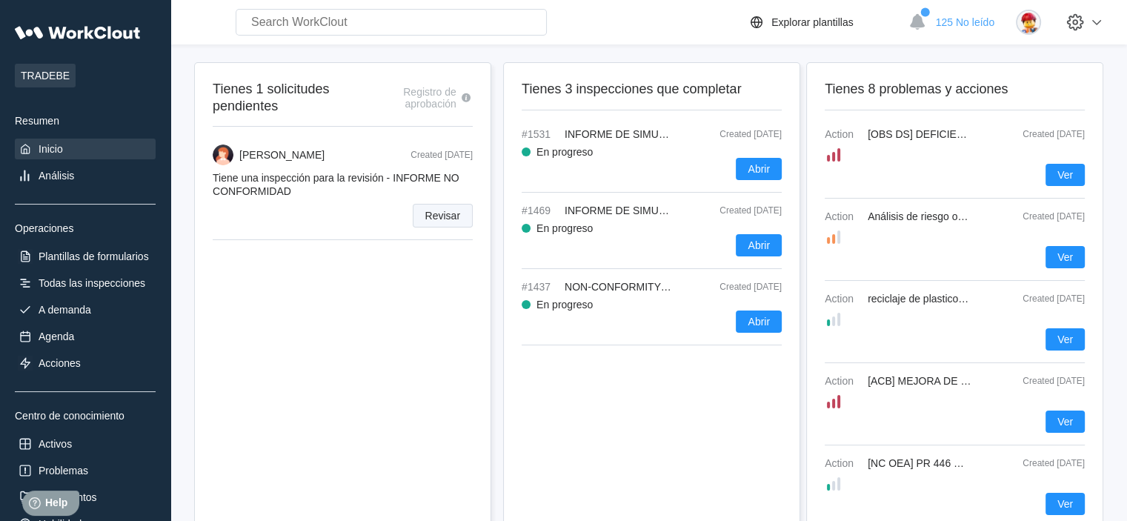
click at [424, 213] on button "Revisar" at bounding box center [443, 216] width 60 height 24
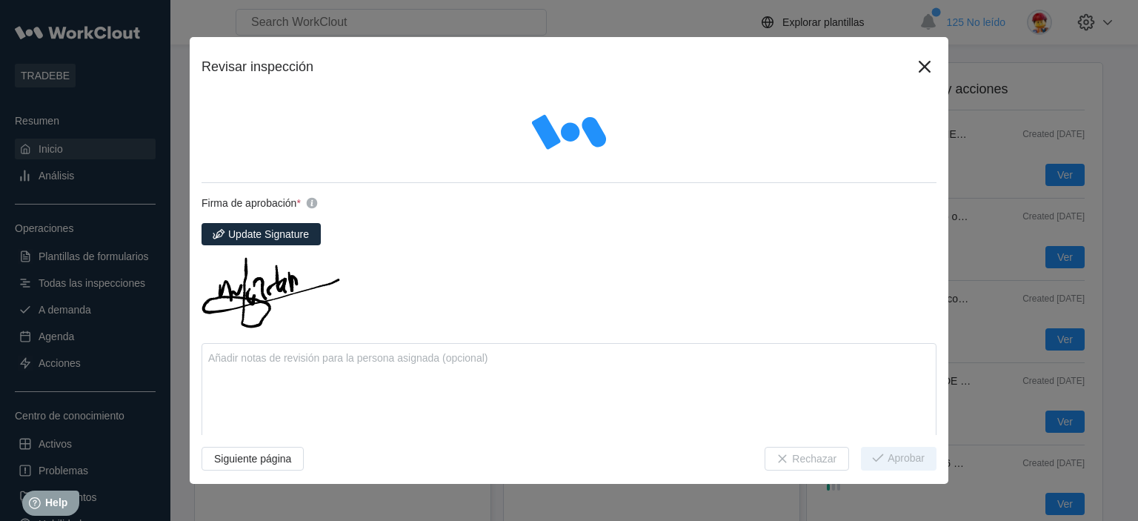
type textarea "x"
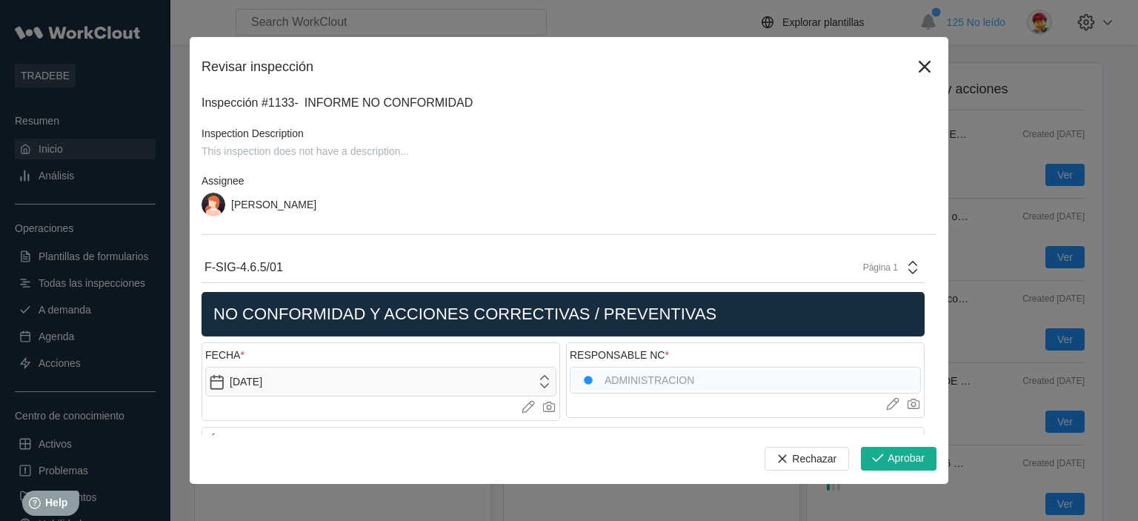
click at [94, 273] on div "Revisar inspección Inspección #1133 - INFORME NO CONFORMIDAD Inspection Descrip…" at bounding box center [569, 260] width 1138 height 521
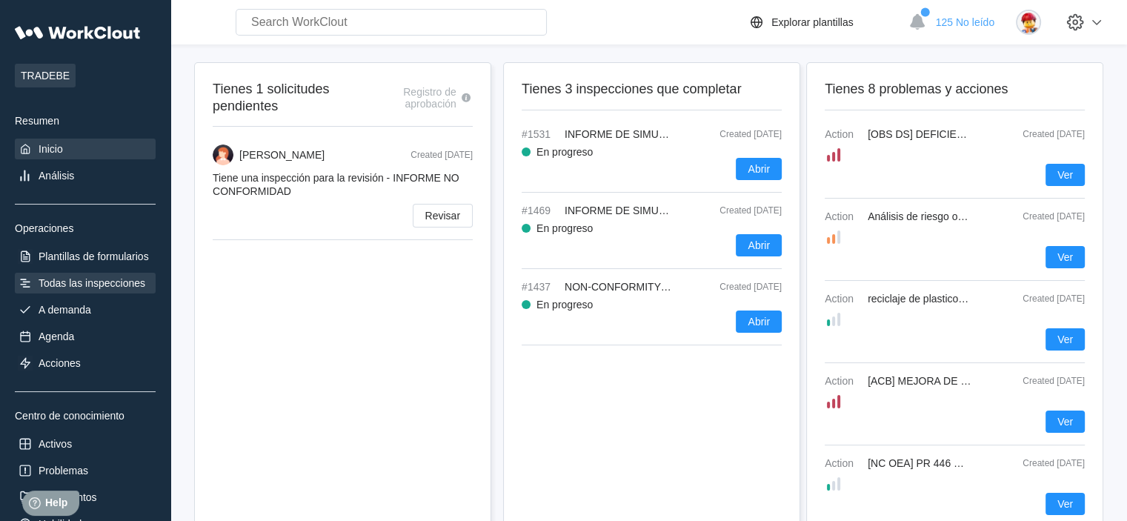
click at [93, 280] on div "Todas las inspecciones" at bounding box center [92, 283] width 107 height 12
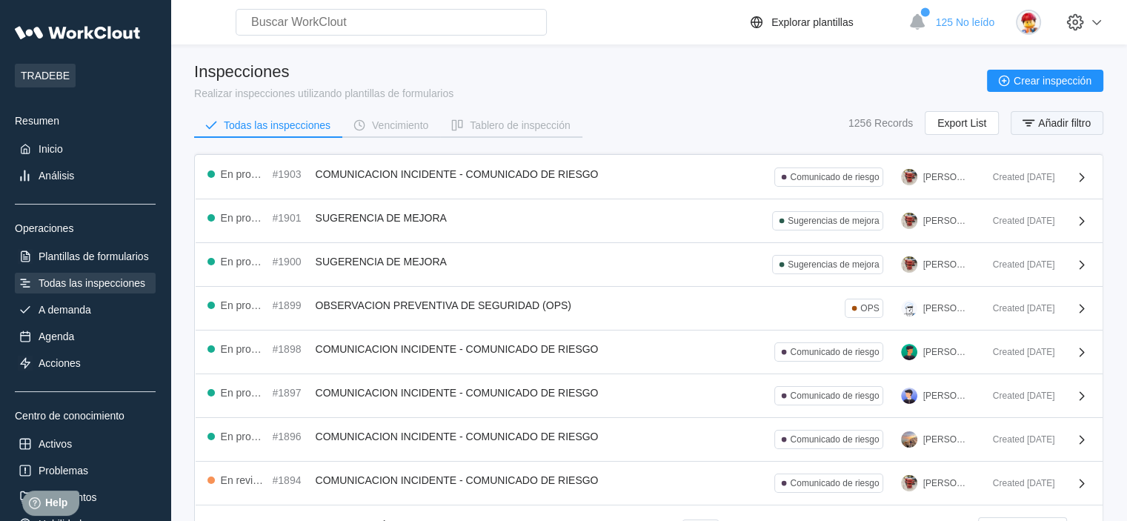
click at [1070, 115] on button "Añadir filtro" at bounding box center [1056, 123] width 93 height 24
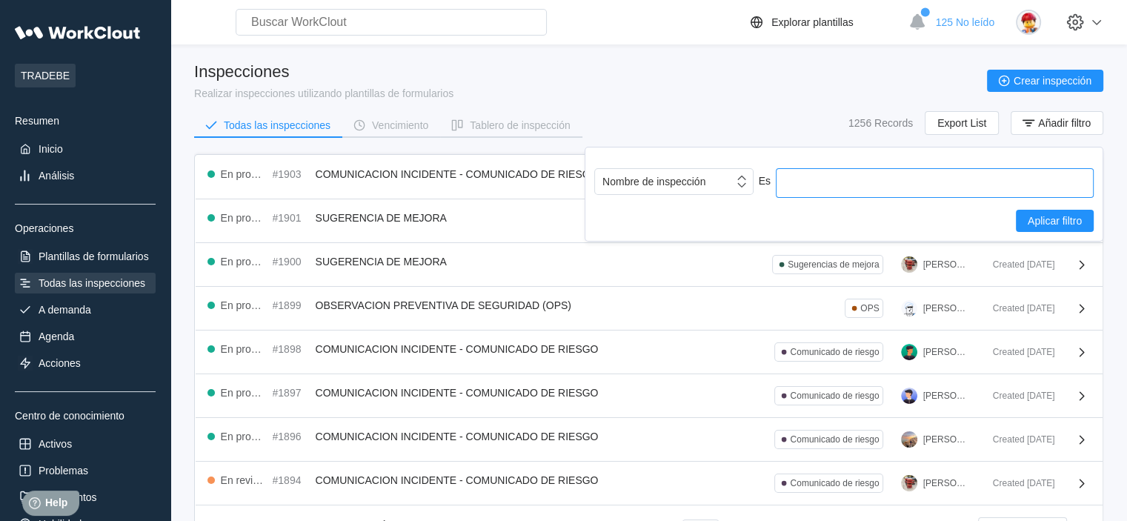
click at [929, 186] on input "text" at bounding box center [935, 183] width 318 height 30
type input "no confor"
click at [1046, 218] on span "Aplicar filtro" at bounding box center [1054, 221] width 54 height 10
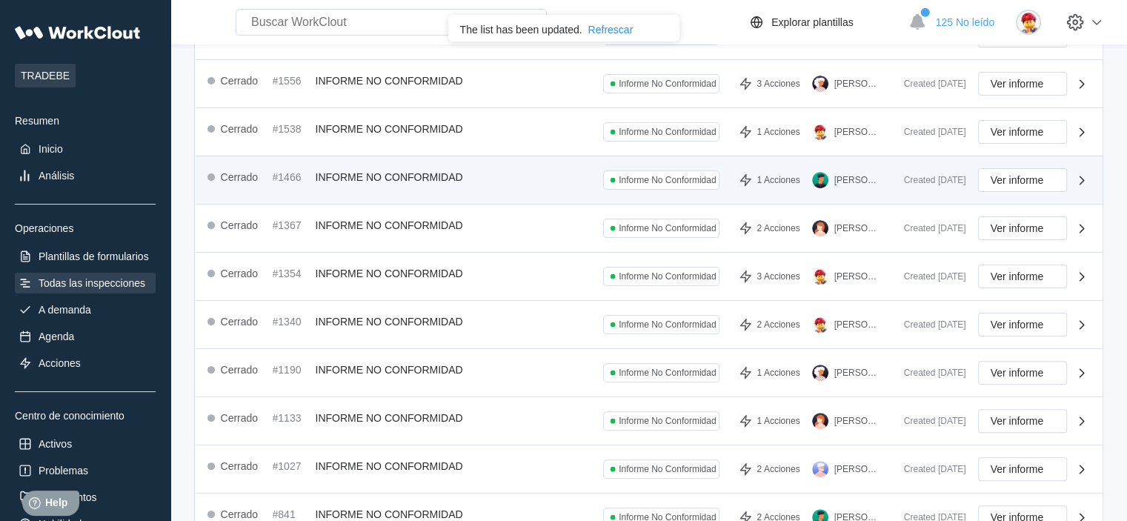
scroll to position [427, 0]
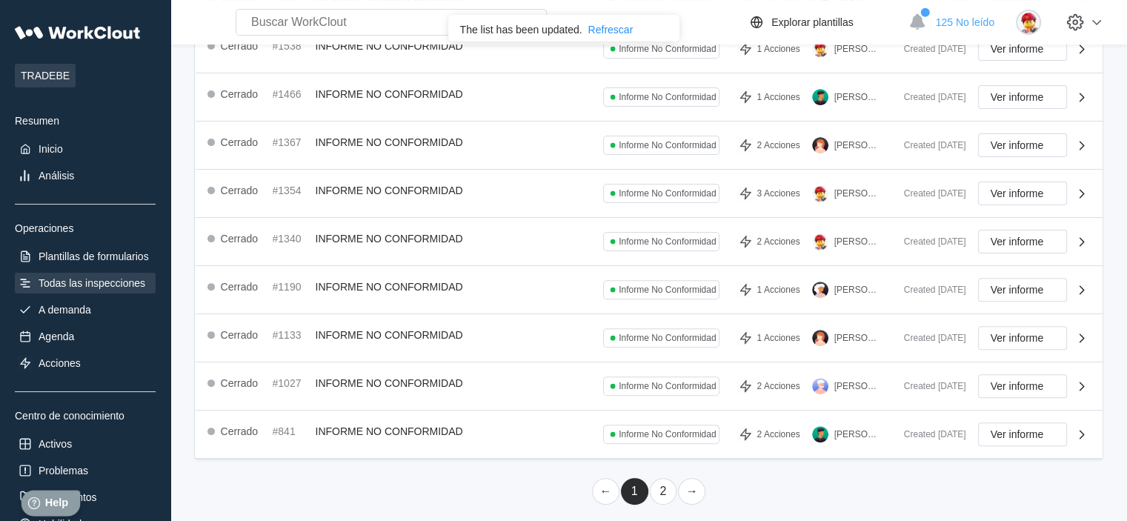
click at [42, 500] on div "Help Help" at bounding box center [50, 503] width 59 height 26
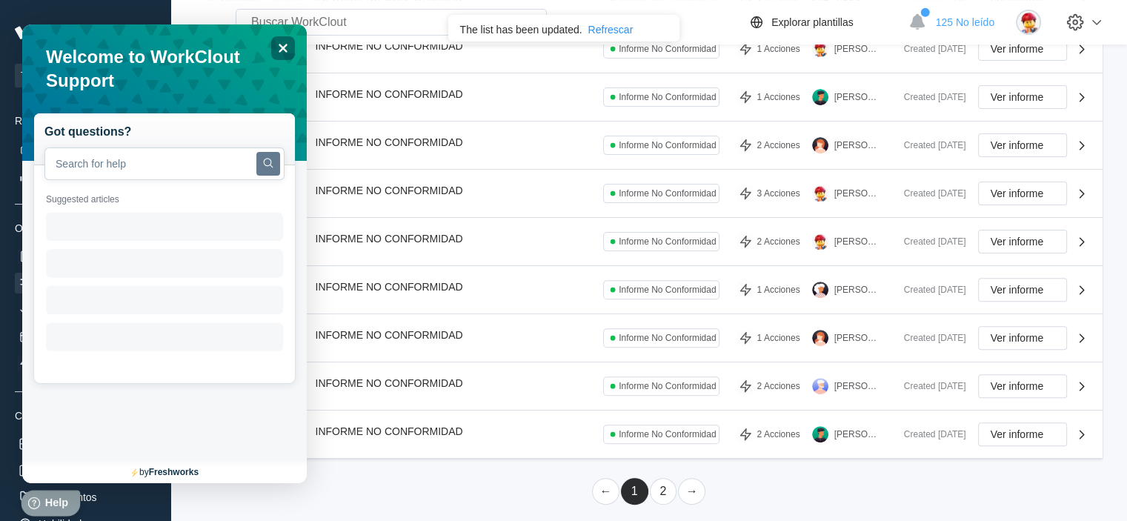
scroll to position [0, 0]
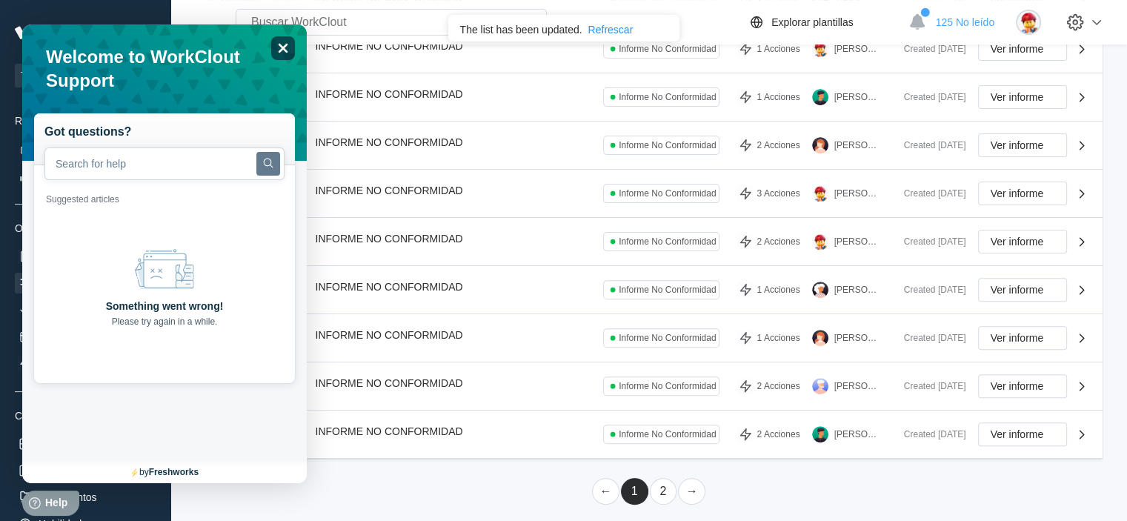
click at [283, 45] on icon "Close" at bounding box center [282, 47] width 11 height 11
